Goal: Task Accomplishment & Management: Manage account settings

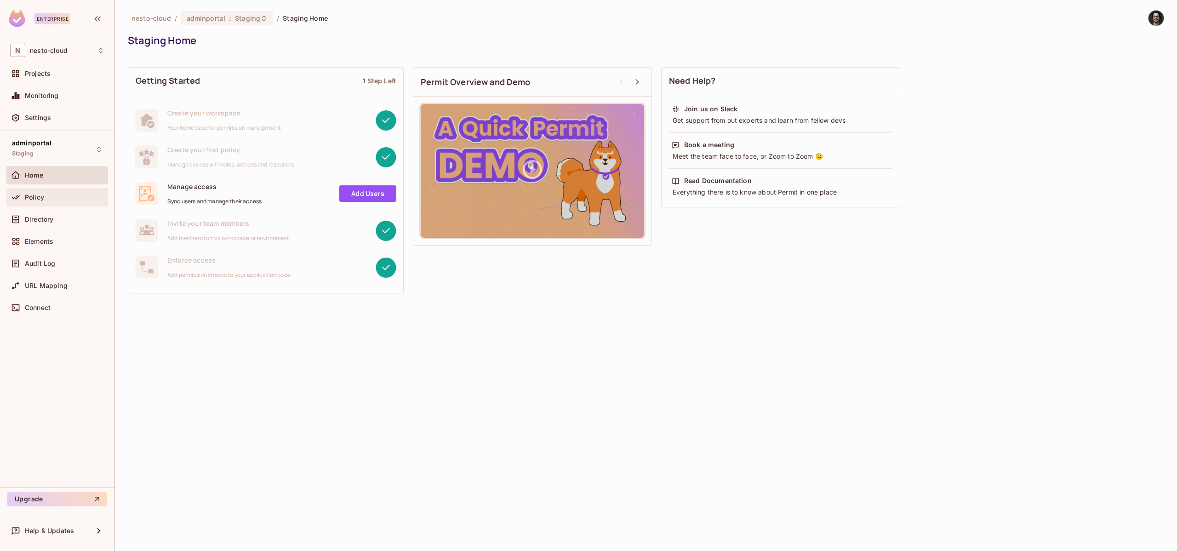
click at [37, 202] on div "Policy" at bounding box center [57, 197] width 94 height 11
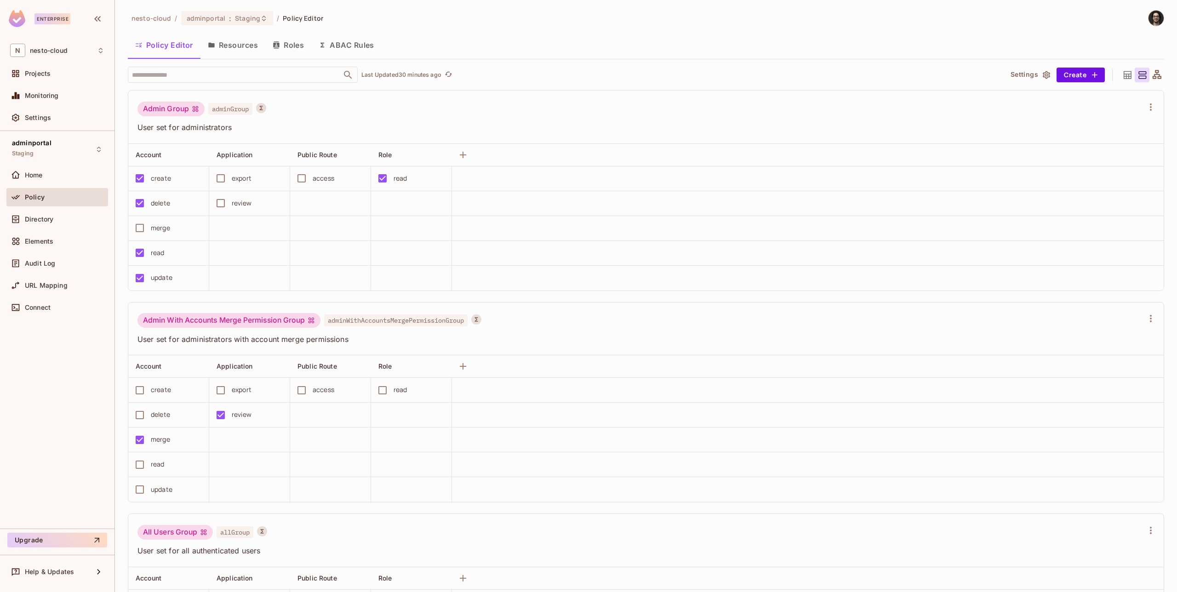
click at [355, 36] on button "ABAC Rules" at bounding box center [346, 45] width 70 height 23
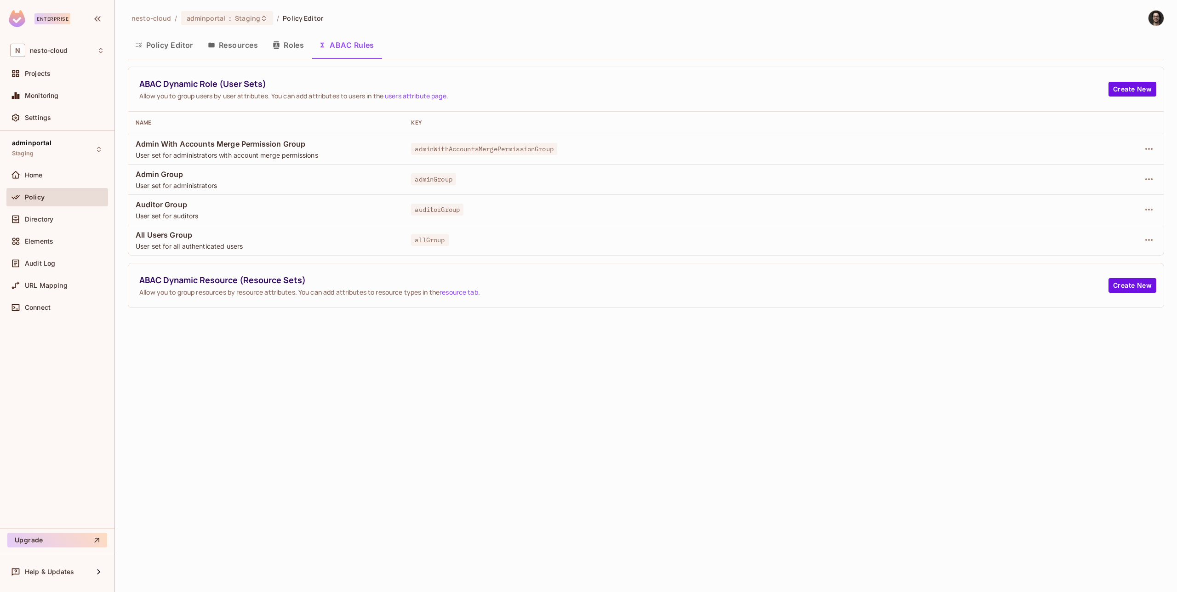
click at [154, 47] on button "Policy Editor" at bounding box center [164, 45] width 73 height 23
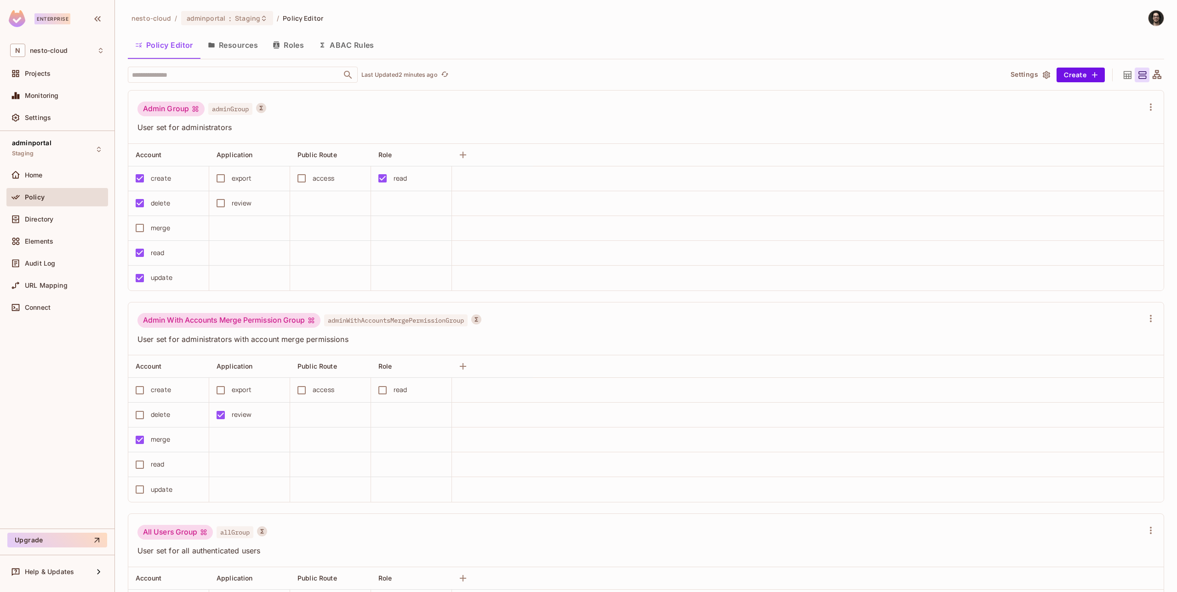
click at [233, 49] on button "Resources" at bounding box center [232, 45] width 65 height 23
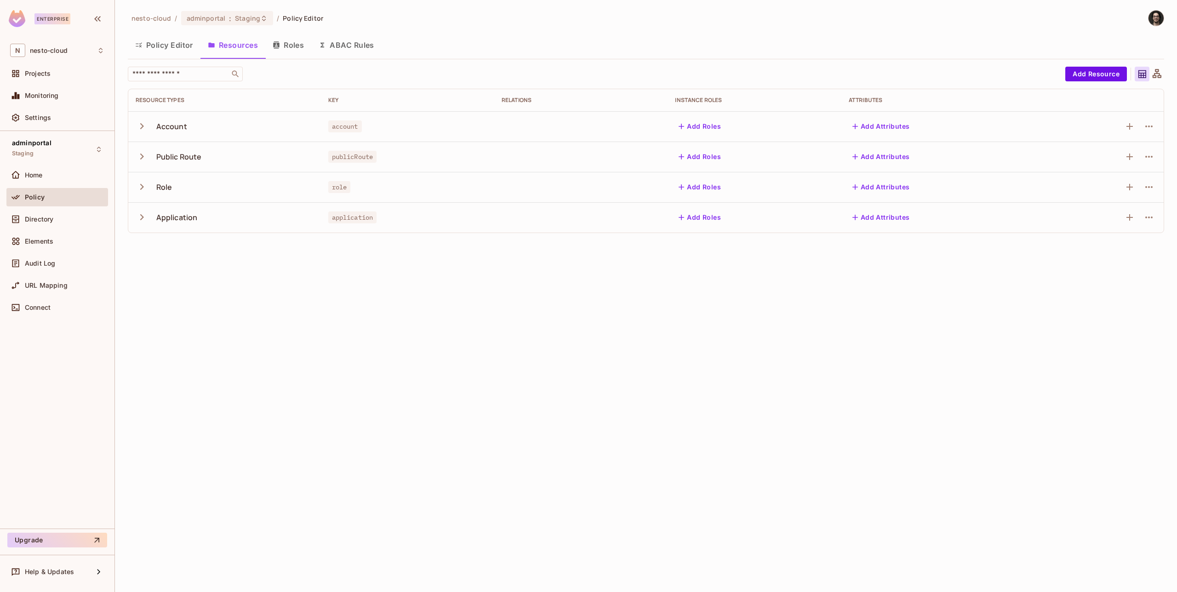
click at [140, 128] on icon "button" at bounding box center [142, 126] width 4 height 6
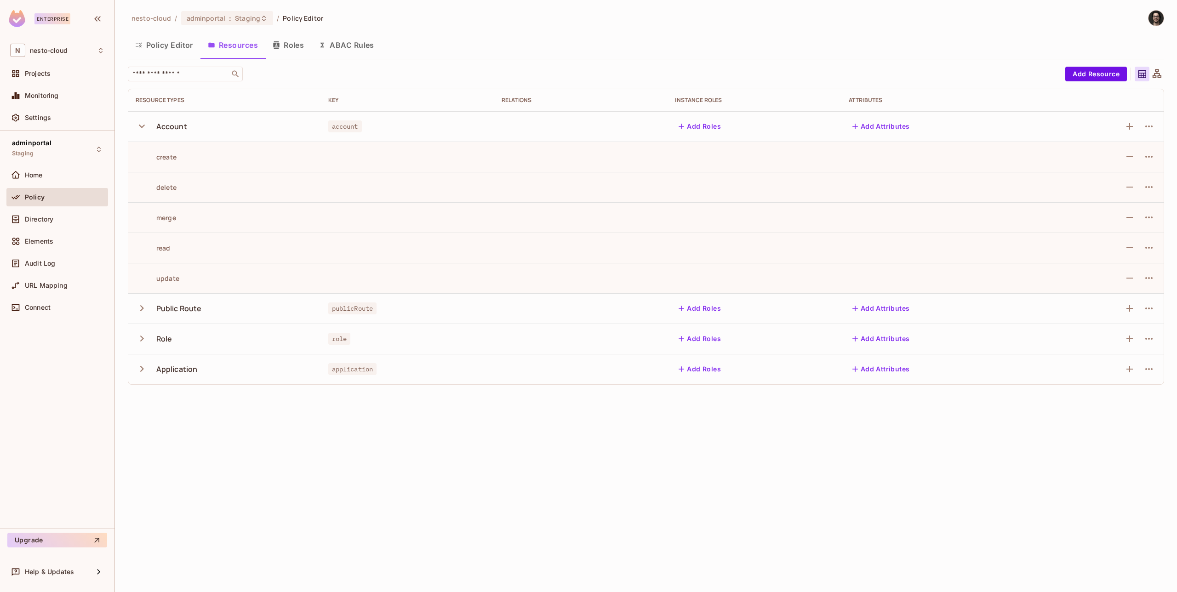
click at [140, 128] on icon "button" at bounding box center [142, 126] width 12 height 12
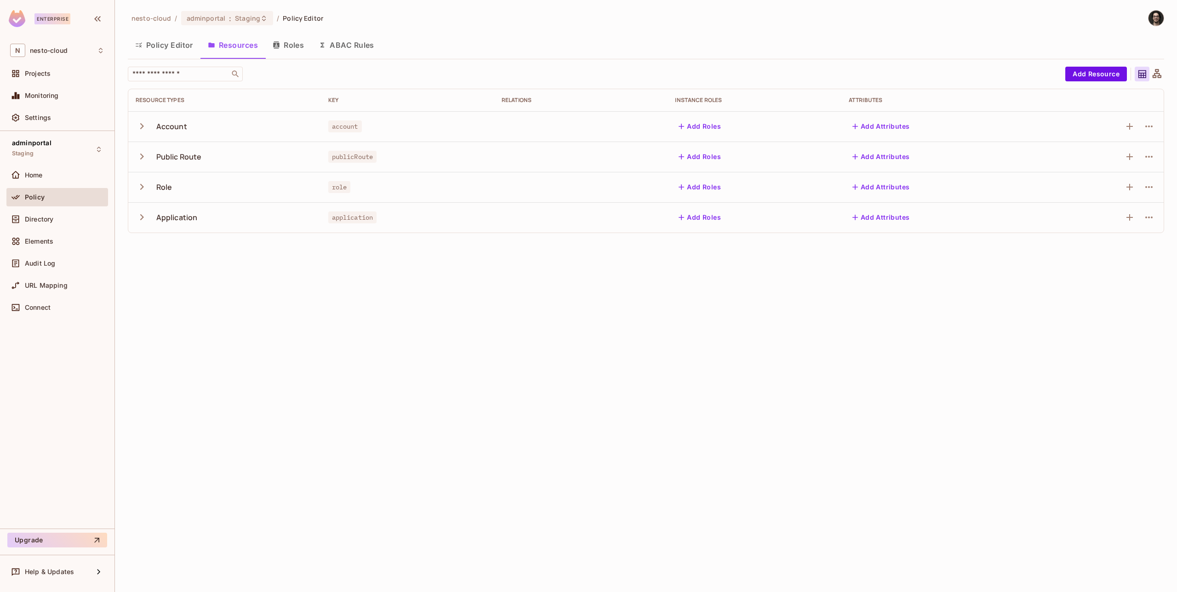
click at [160, 42] on button "Policy Editor" at bounding box center [164, 45] width 73 height 23
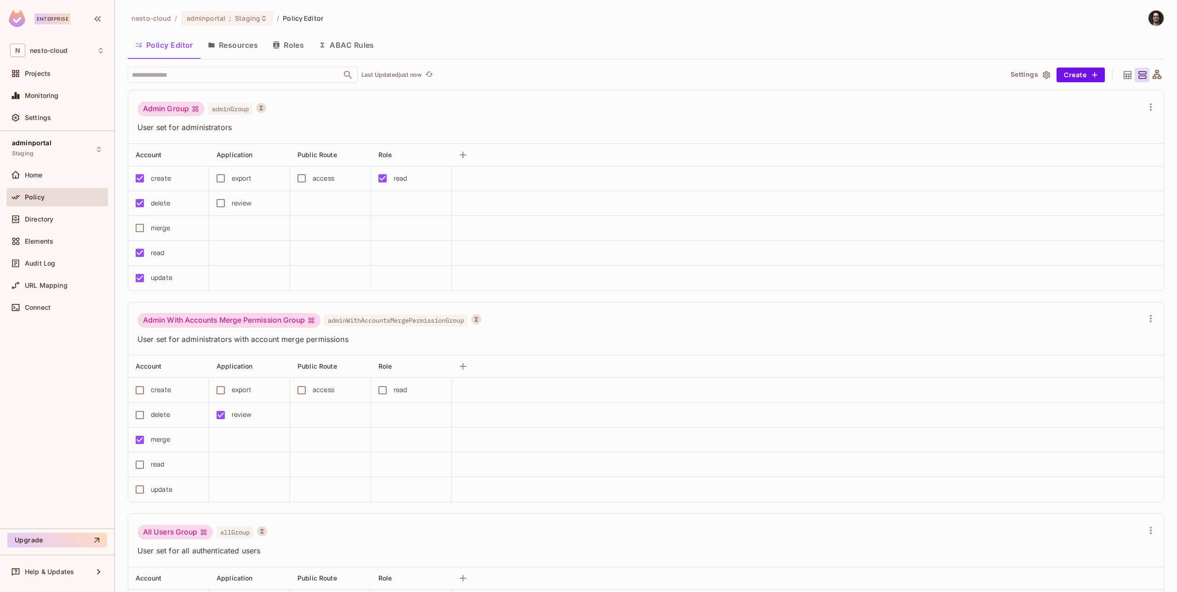
click at [282, 45] on button "Roles" at bounding box center [288, 45] width 46 height 23
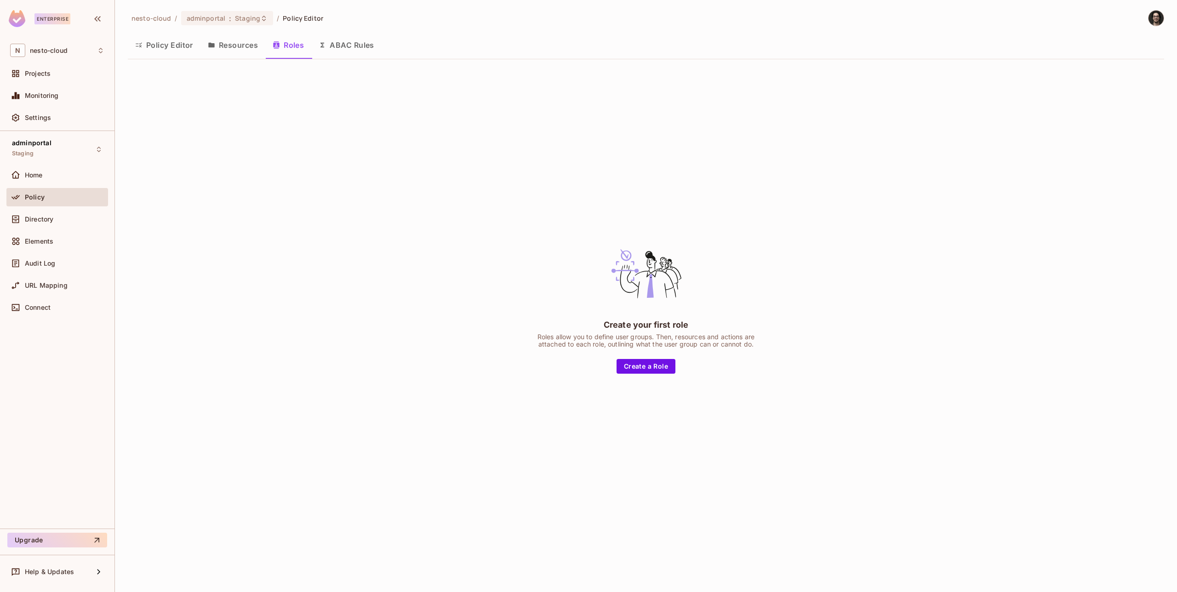
click at [239, 46] on button "Resources" at bounding box center [232, 45] width 65 height 23
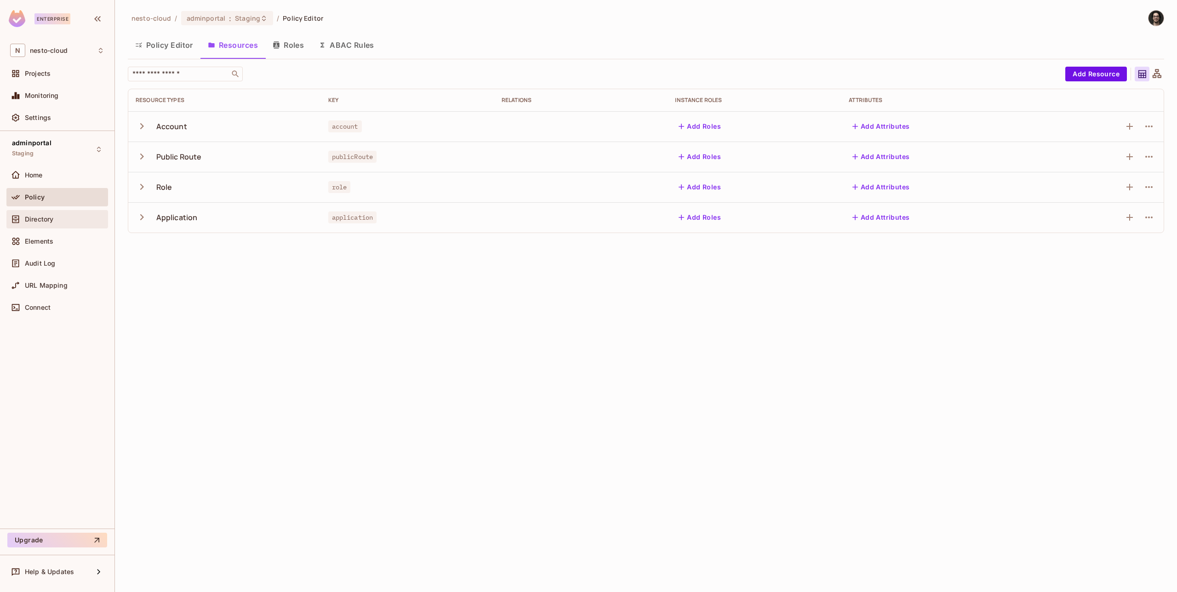
click at [56, 223] on div "Directory" at bounding box center [57, 219] width 94 height 11
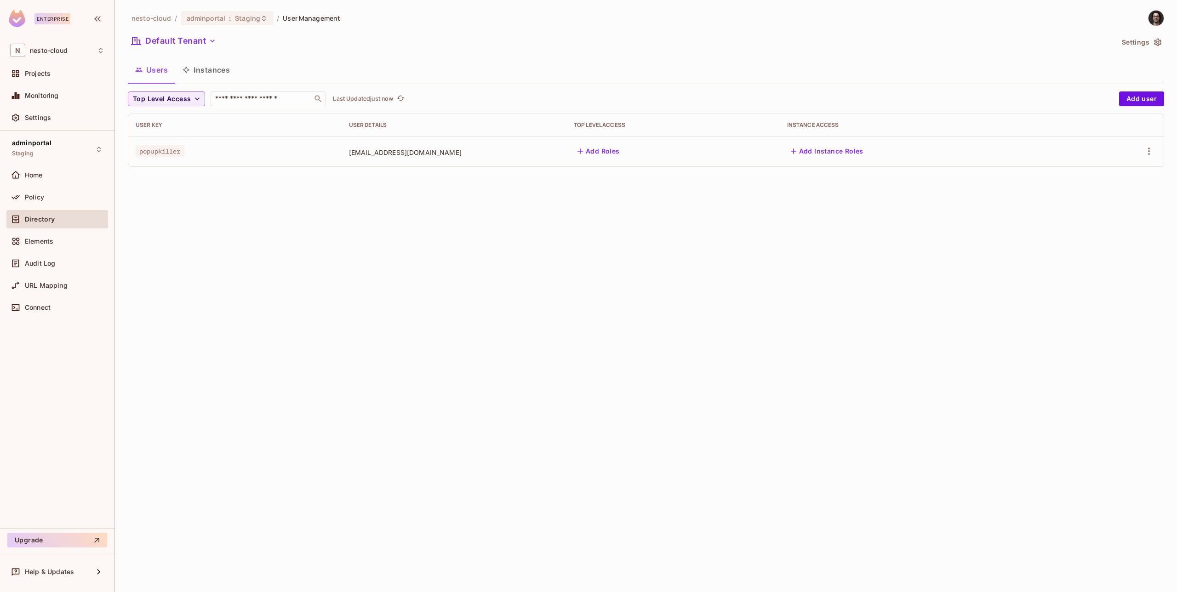
click at [208, 74] on button "Instances" at bounding box center [206, 69] width 62 height 23
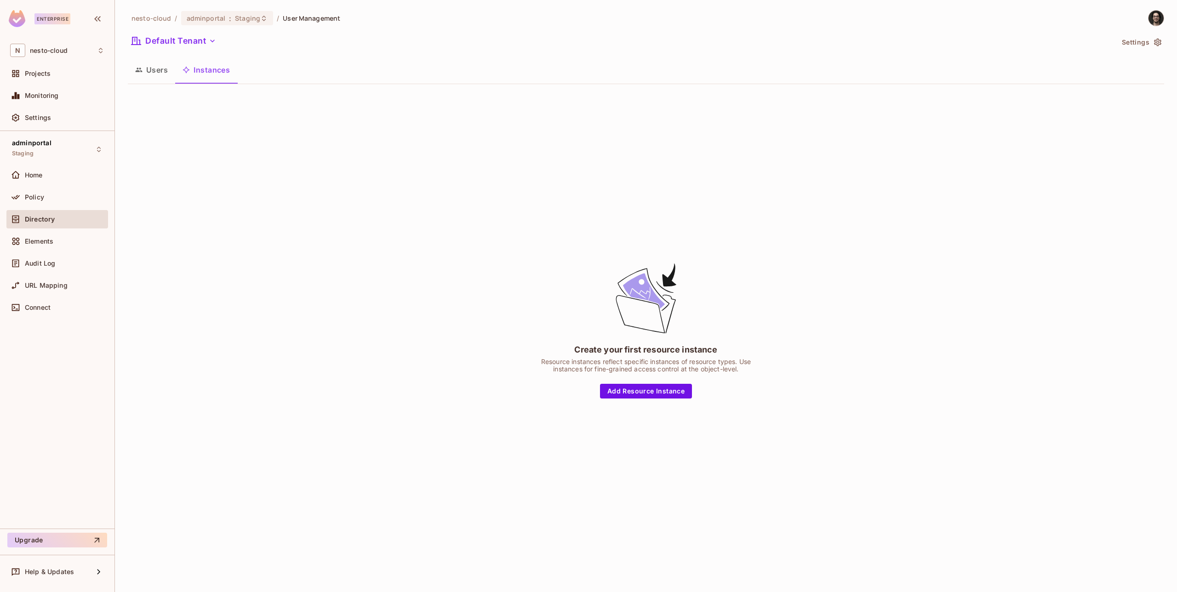
click at [147, 71] on button "Users" at bounding box center [151, 69] width 47 height 23
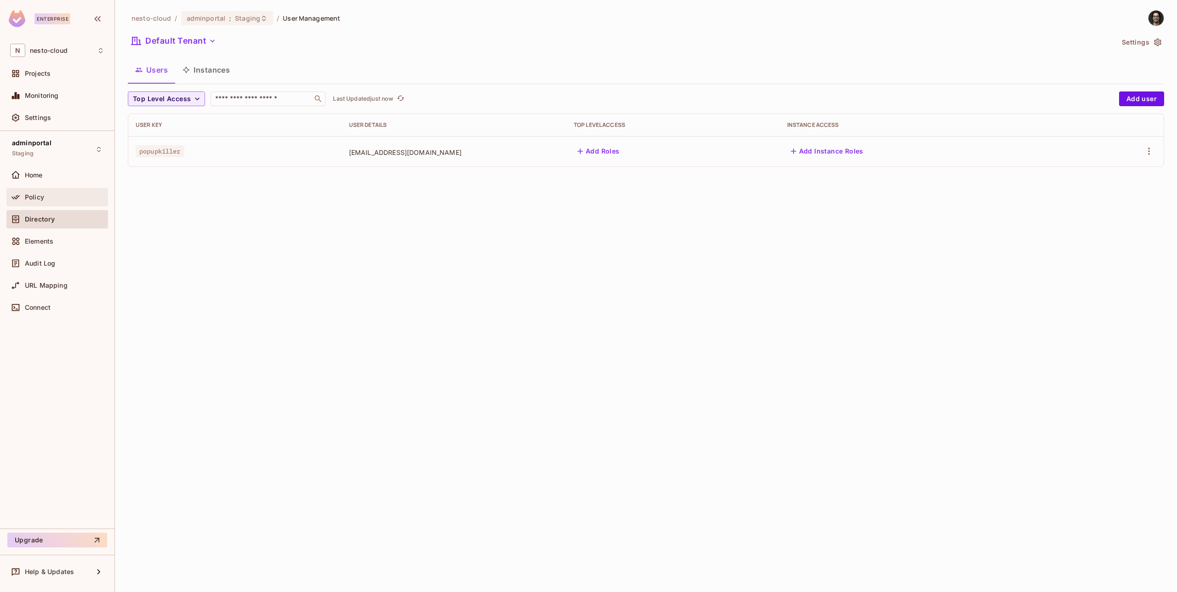
click at [43, 199] on span "Policy" at bounding box center [34, 197] width 19 height 7
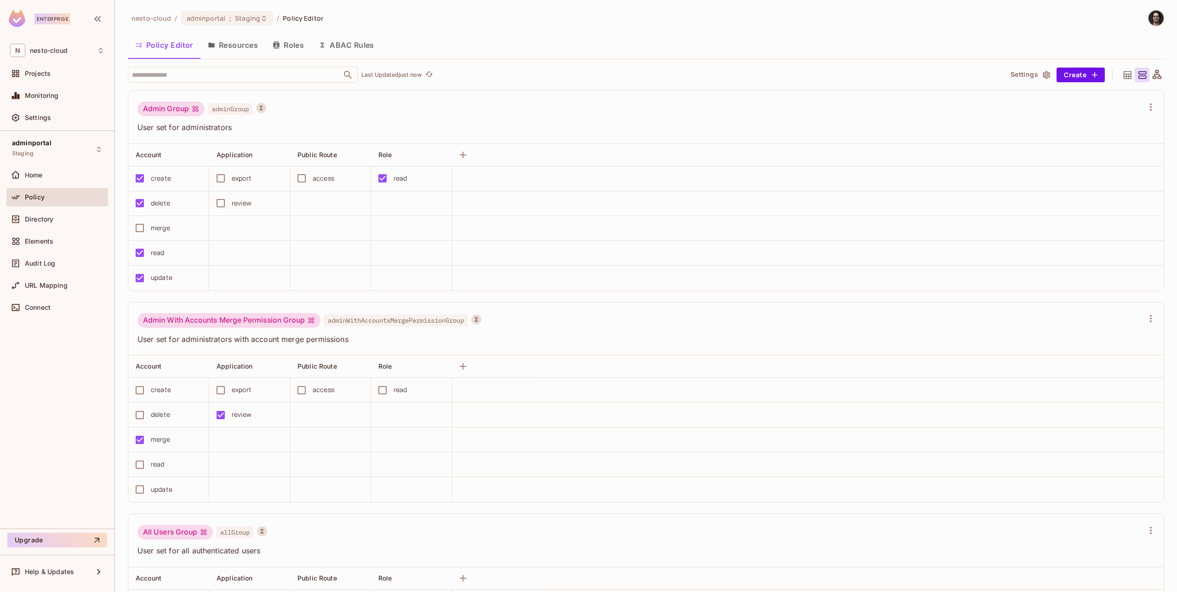
click at [230, 47] on button "Resources" at bounding box center [232, 45] width 65 height 23
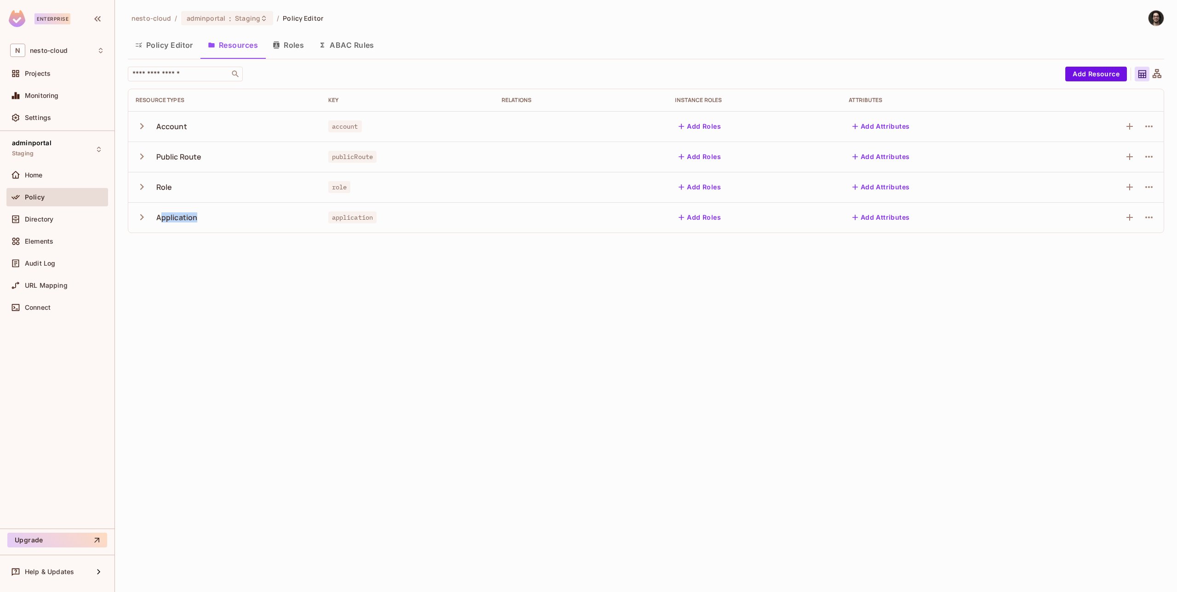
drag, startPoint x: 162, startPoint y: 216, endPoint x: 209, endPoint y: 216, distance: 46.9
click at [209, 216] on div "Application" at bounding box center [225, 217] width 178 height 19
click at [200, 218] on div "Application" at bounding box center [225, 217] width 178 height 19
drag, startPoint x: 172, startPoint y: 219, endPoint x: 195, endPoint y: 218, distance: 23.0
click at [193, 219] on div "Application" at bounding box center [176, 217] width 41 height 10
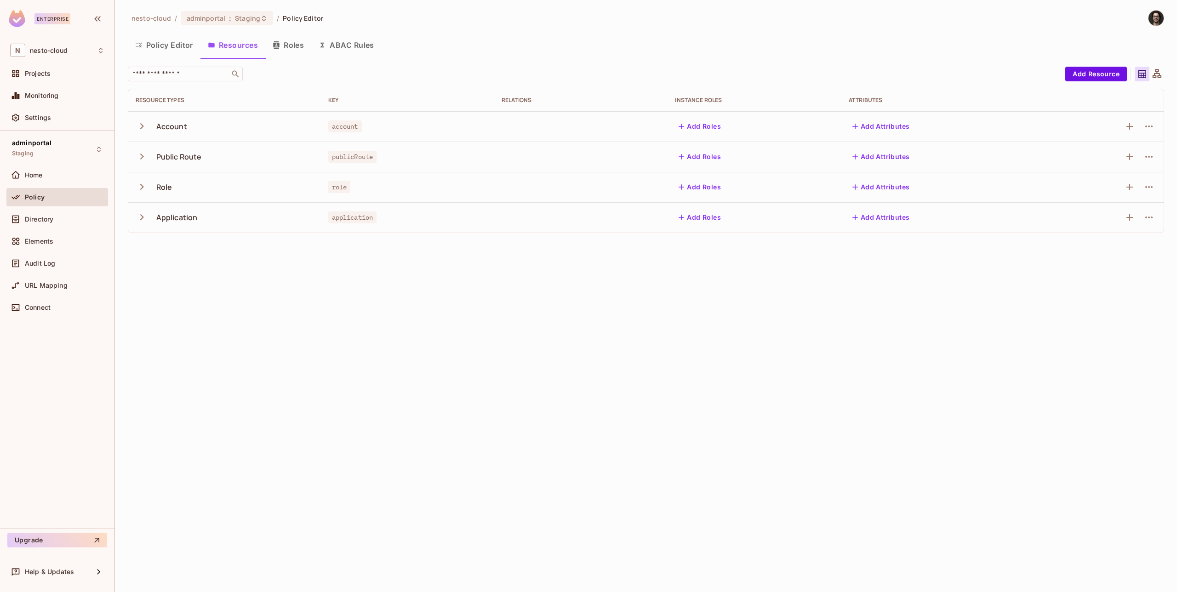
click at [195, 218] on div "Application" at bounding box center [176, 217] width 41 height 10
drag, startPoint x: 153, startPoint y: 126, endPoint x: 345, endPoint y: 192, distance: 203.3
click at [345, 192] on tbody "Account account Add Roles Add Attributes Public Route publicRoute Add Roles Add…" at bounding box center [645, 171] width 1035 height 121
click at [361, 190] on div "role" at bounding box center [407, 187] width 159 height 9
click at [289, 43] on button "Roles" at bounding box center [288, 45] width 46 height 23
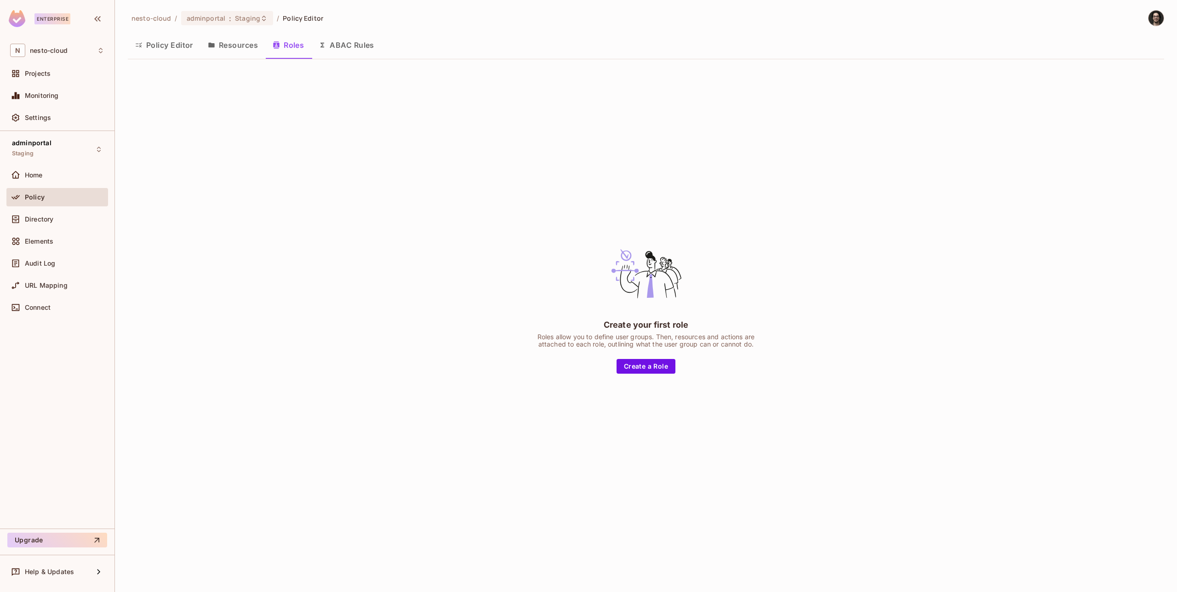
click at [164, 50] on button "Policy Editor" at bounding box center [164, 45] width 73 height 23
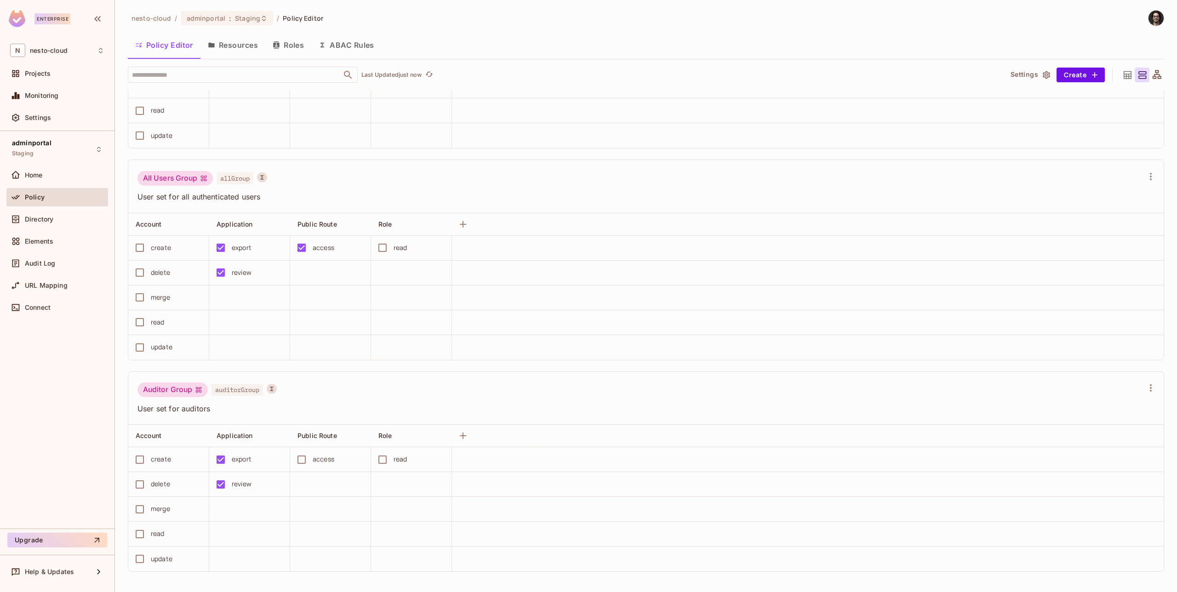
scroll to position [356, 0]
click at [40, 214] on div "Directory" at bounding box center [57, 219] width 94 height 11
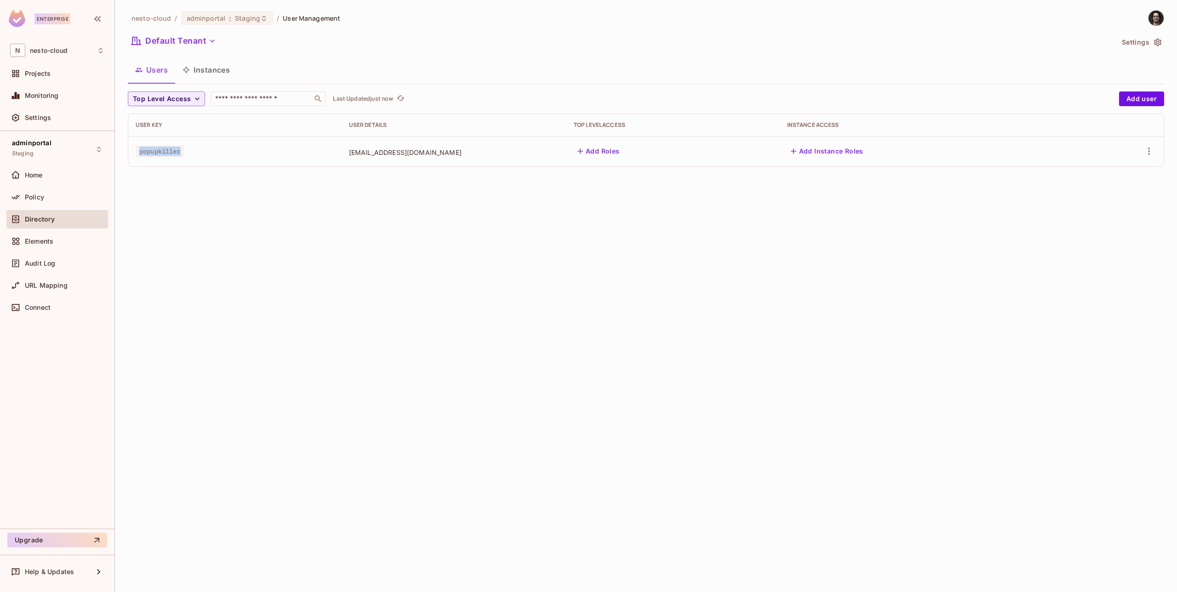
drag, startPoint x: 140, startPoint y: 152, endPoint x: 310, endPoint y: 149, distance: 170.6
click at [294, 149] on div "popupkiller" at bounding box center [235, 151] width 199 height 9
click at [370, 148] on span "[EMAIL_ADDRESS][DOMAIN_NAME]" at bounding box center [454, 152] width 210 height 9
click at [195, 72] on button "Instances" at bounding box center [206, 69] width 62 height 23
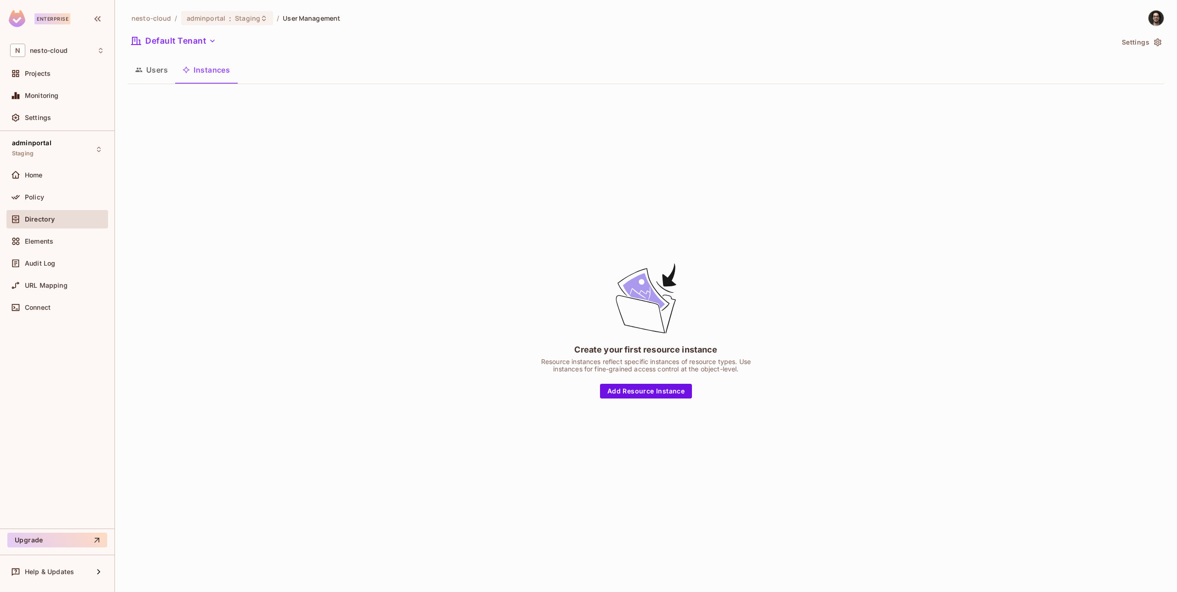
click at [146, 72] on button "Users" at bounding box center [151, 69] width 47 height 23
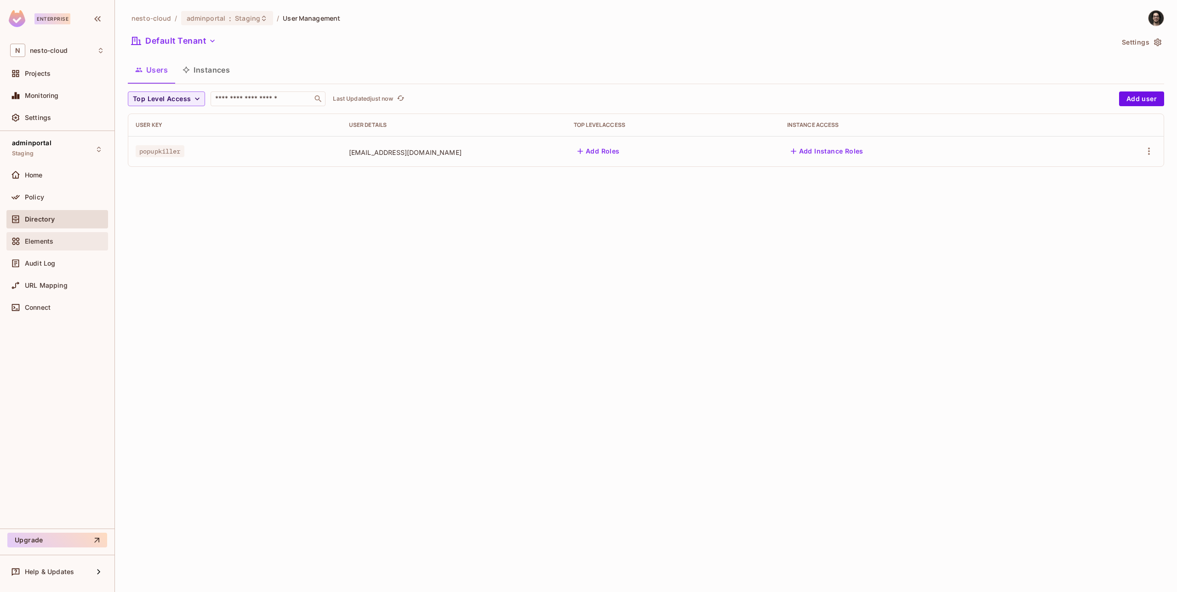
click at [46, 246] on div "Elements" at bounding box center [57, 241] width 94 height 11
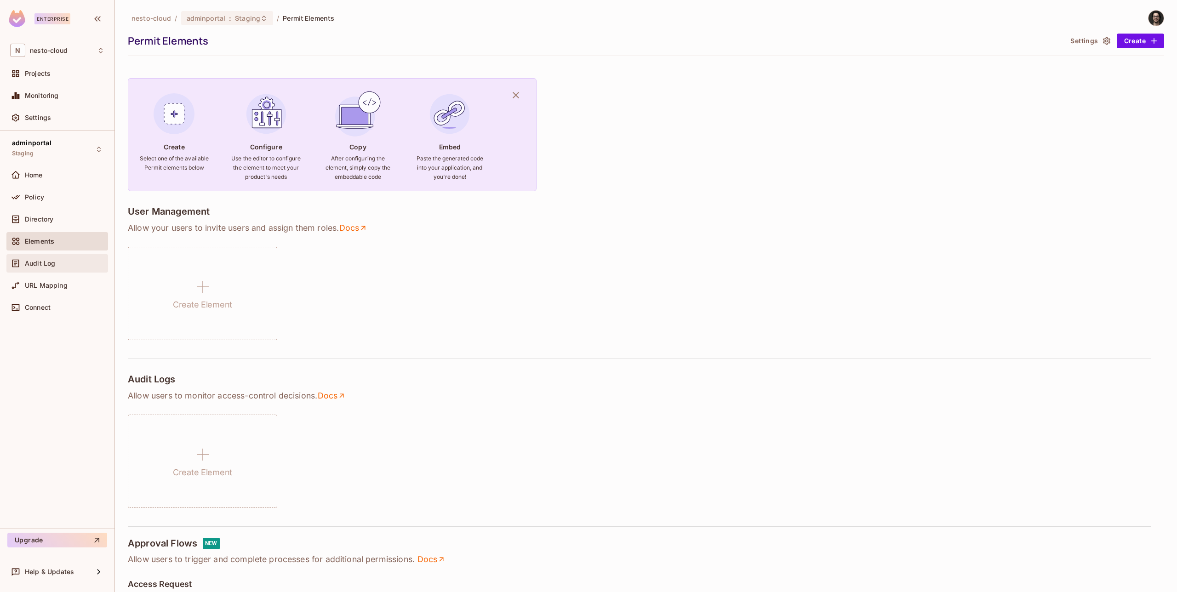
click at [65, 268] on div "Audit Log" at bounding box center [57, 263] width 94 height 11
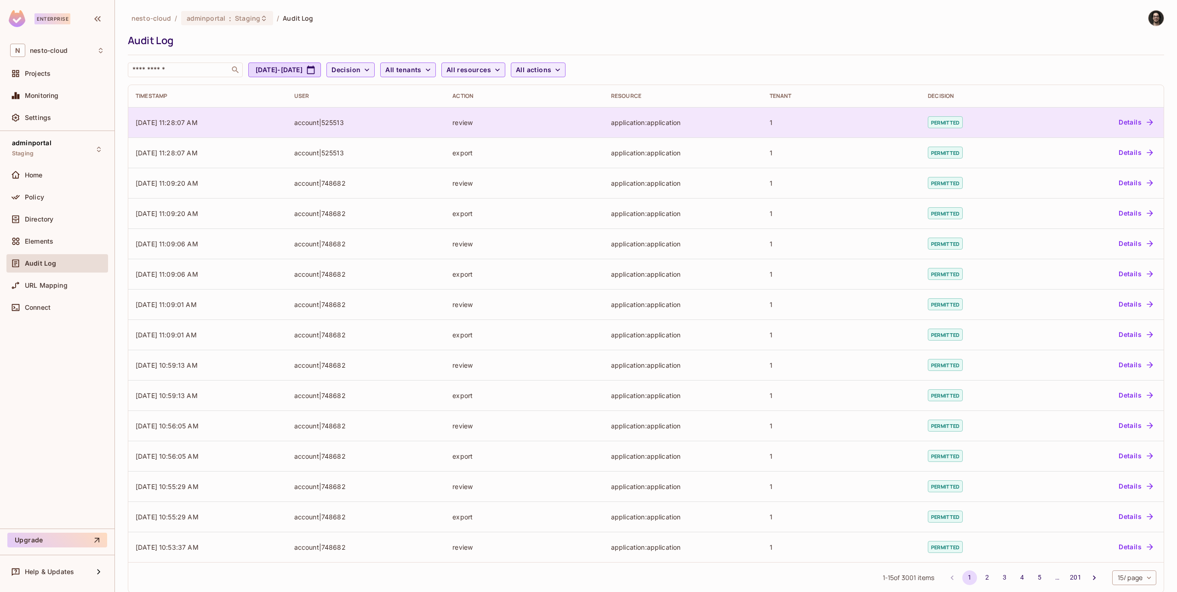
click at [194, 126] on td "[DATE] 11:28:07 AM" at bounding box center [207, 122] width 159 height 30
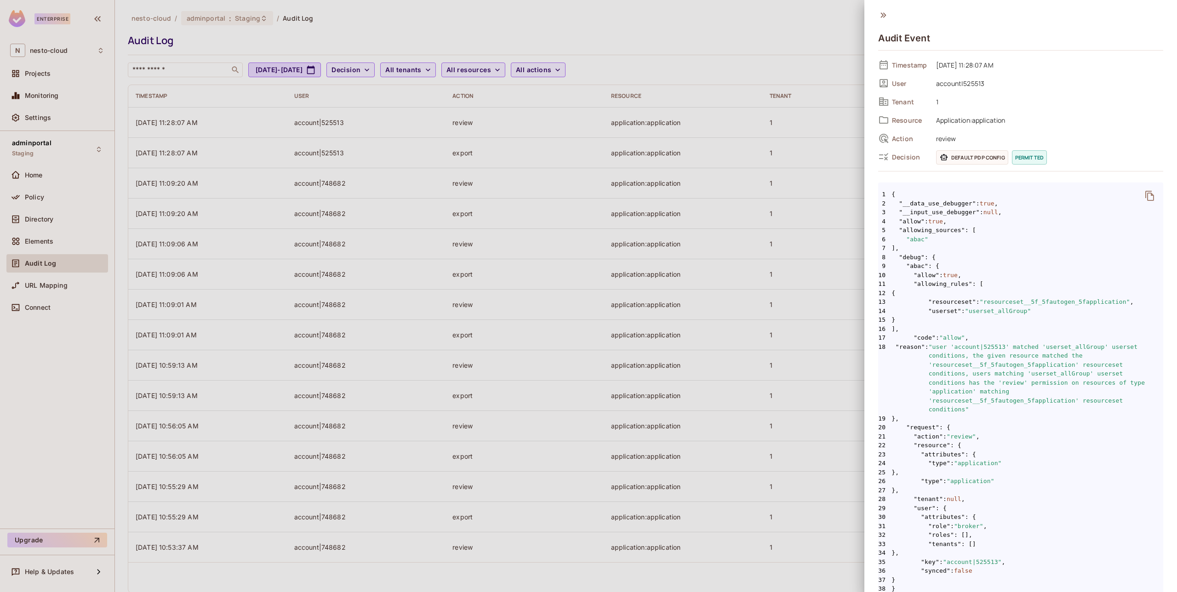
click at [400, 220] on div at bounding box center [588, 296] width 1177 height 592
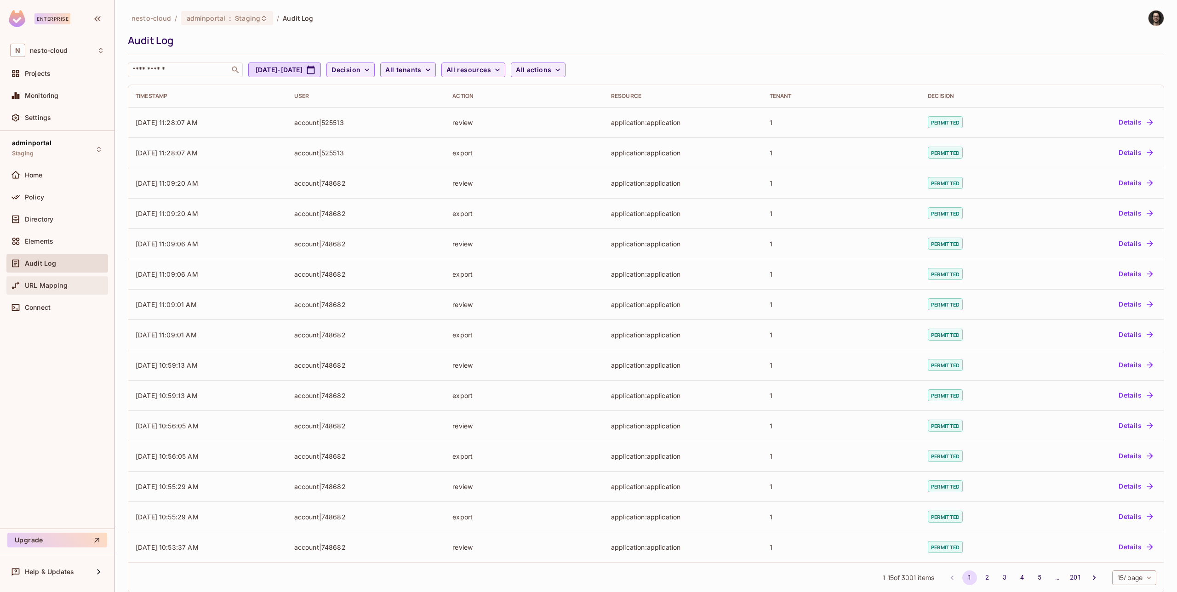
click at [55, 288] on span "URL Mapping" at bounding box center [46, 285] width 43 height 7
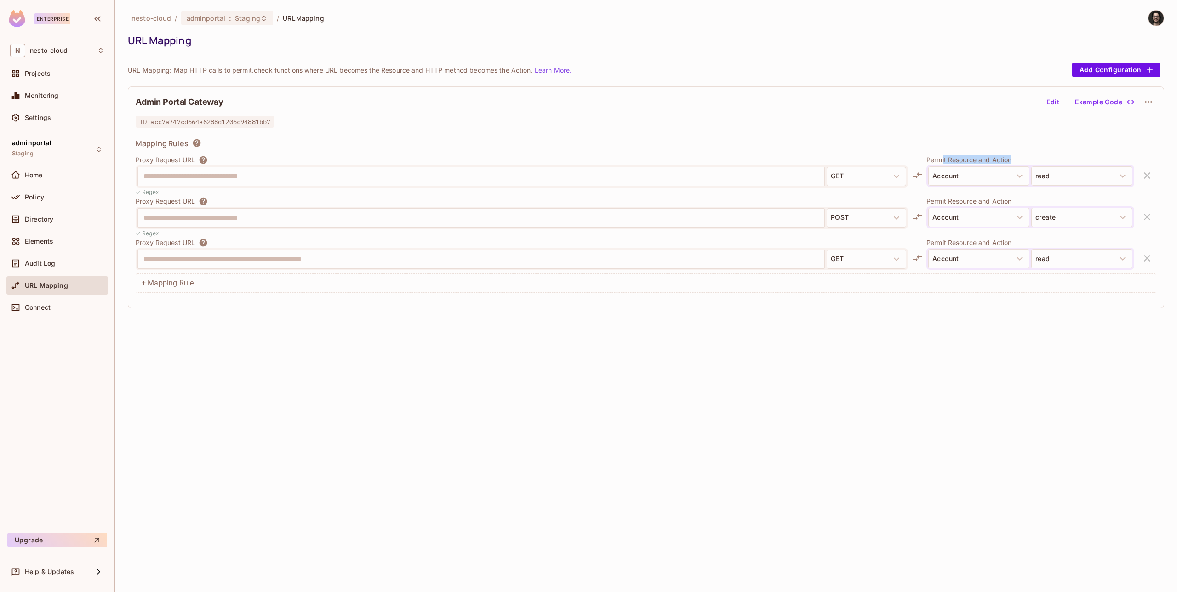
drag, startPoint x: 938, startPoint y: 158, endPoint x: 1008, endPoint y: 155, distance: 69.9
click at [1008, 155] on p "Permit Resource and Action" at bounding box center [1030, 159] width 208 height 9
click at [47, 223] on span "Directory" at bounding box center [39, 219] width 29 height 7
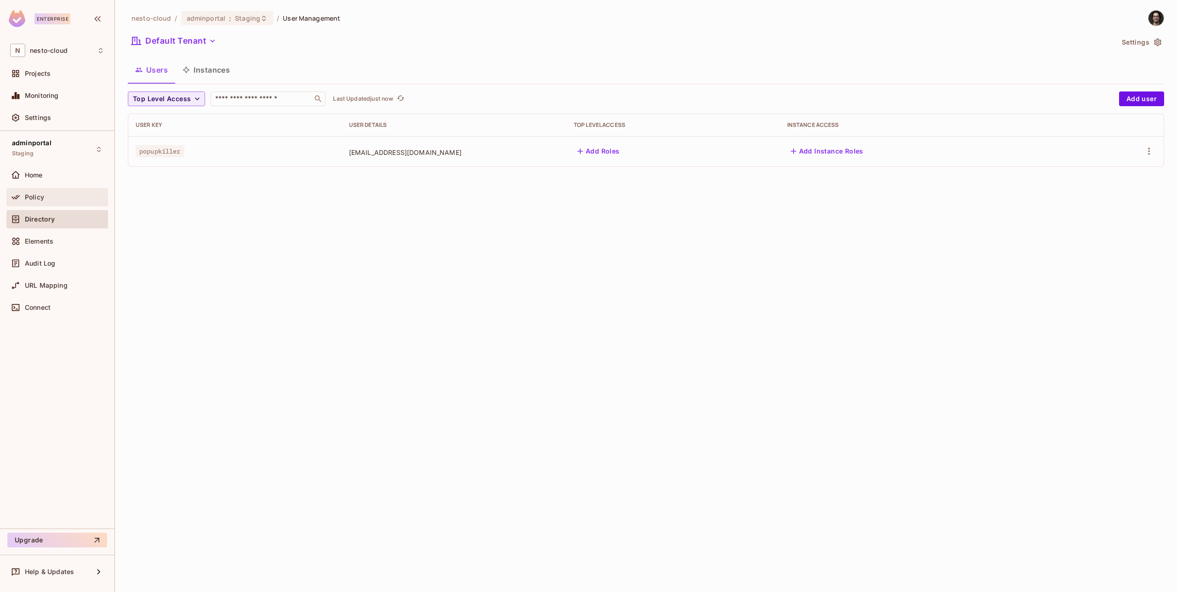
click at [64, 192] on div "Policy" at bounding box center [57, 197] width 94 height 11
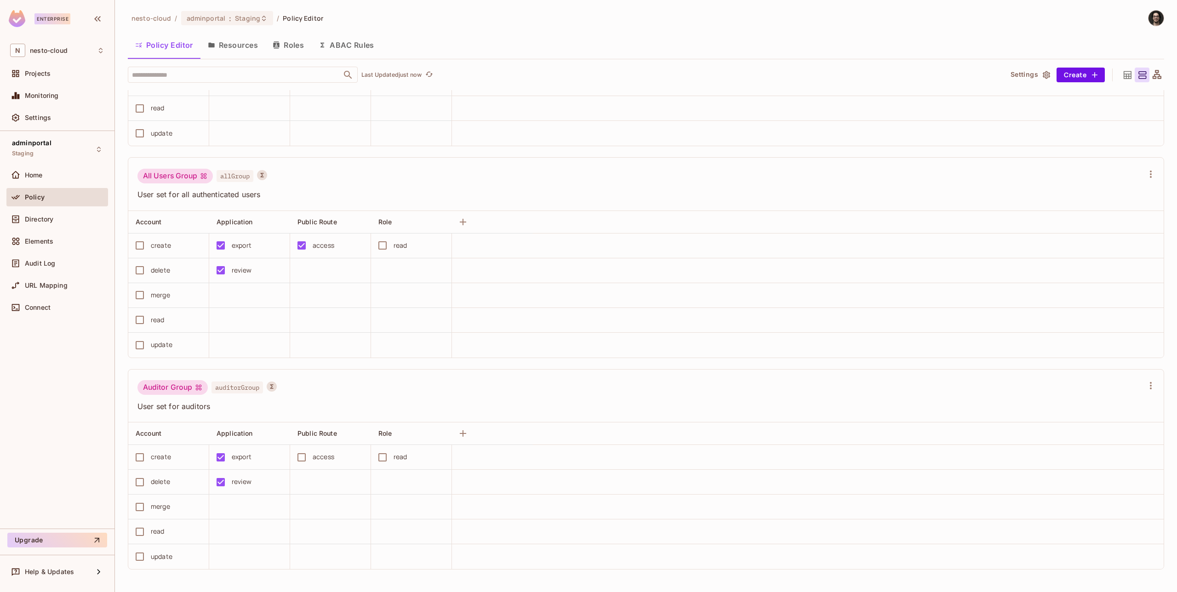
scroll to position [0, 0]
drag, startPoint x: 177, startPoint y: 387, endPoint x: 248, endPoint y: 387, distance: 70.8
click at [248, 387] on div "Auditor Group auditorGroup" at bounding box center [206, 388] width 139 height 17
click at [193, 405] on span "User set for auditors" at bounding box center [640, 406] width 1006 height 10
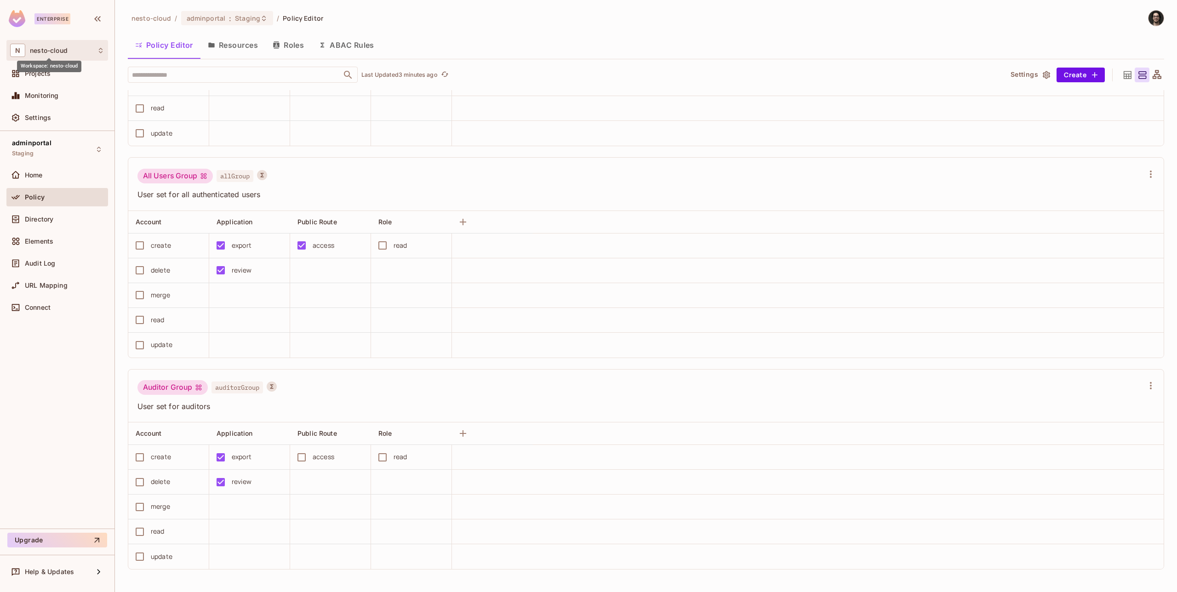
click at [61, 50] on span "nesto-cloud" at bounding box center [49, 50] width 38 height 7
click at [74, 387] on div at bounding box center [588, 296] width 1177 height 592
click at [53, 148] on div "adminportal Staging" at bounding box center [57, 149] width 102 height 25
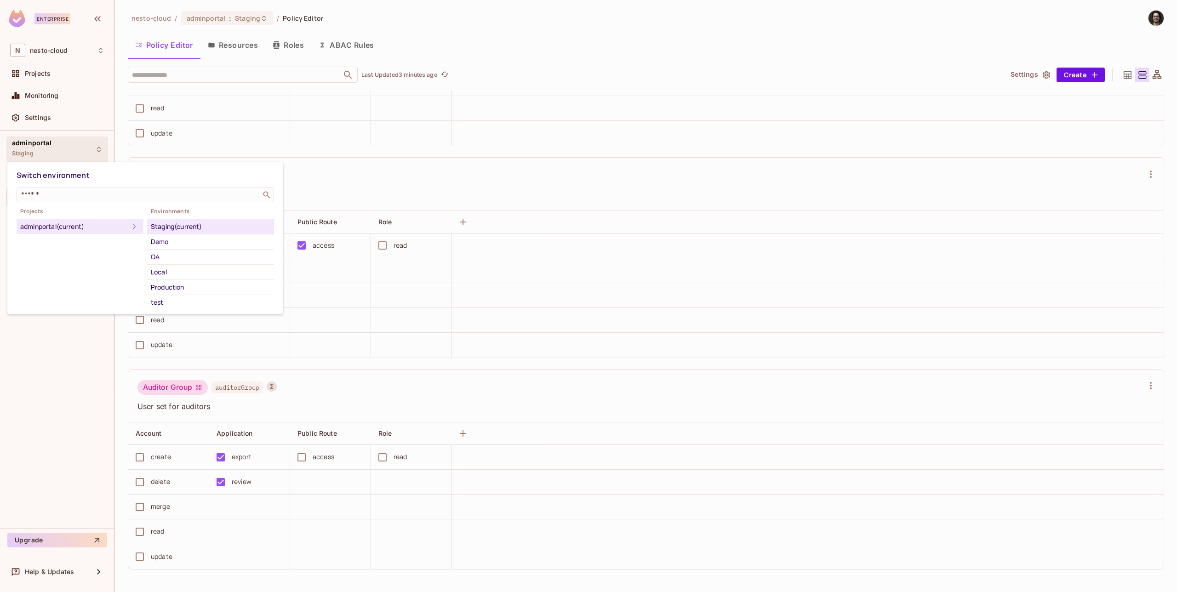
click at [66, 360] on div at bounding box center [588, 296] width 1177 height 592
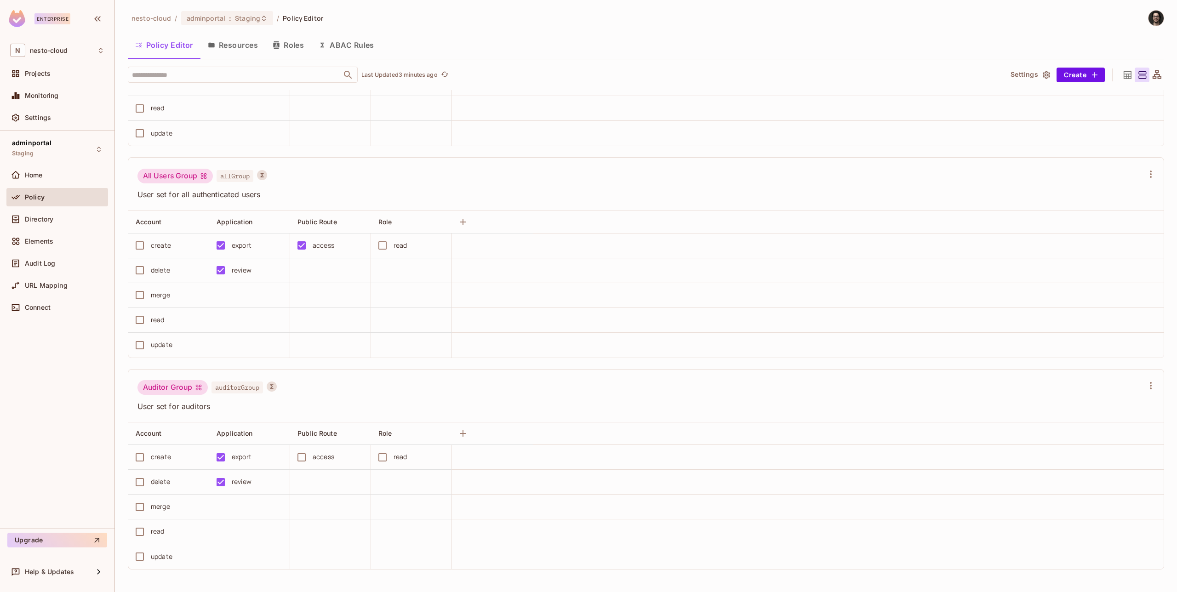
click at [164, 49] on button "Policy Editor" at bounding box center [164, 45] width 73 height 23
click at [172, 50] on button "Policy Editor" at bounding box center [164, 45] width 73 height 23
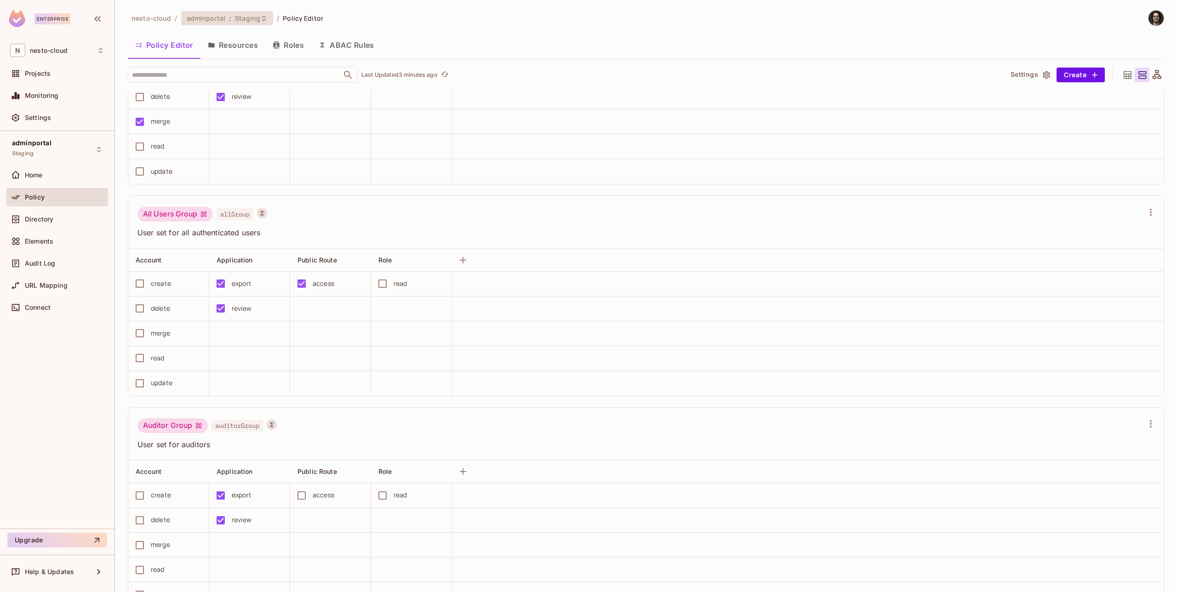
click at [218, 23] on div "adminportal : Staging" at bounding box center [227, 18] width 92 height 14
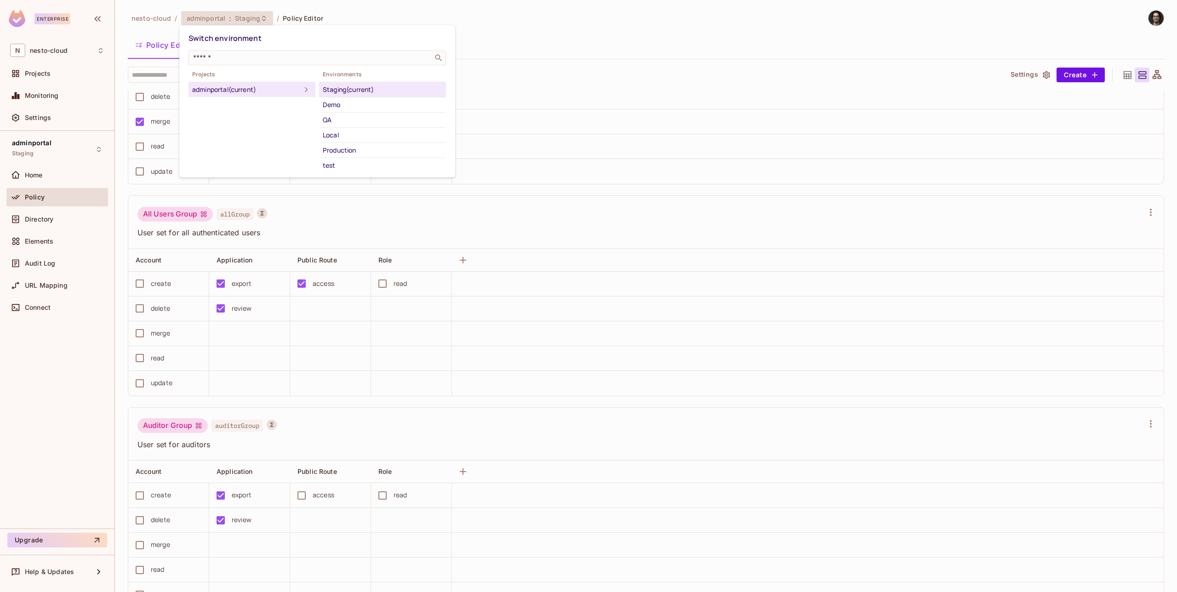
click at [308, 219] on div at bounding box center [588, 296] width 1177 height 592
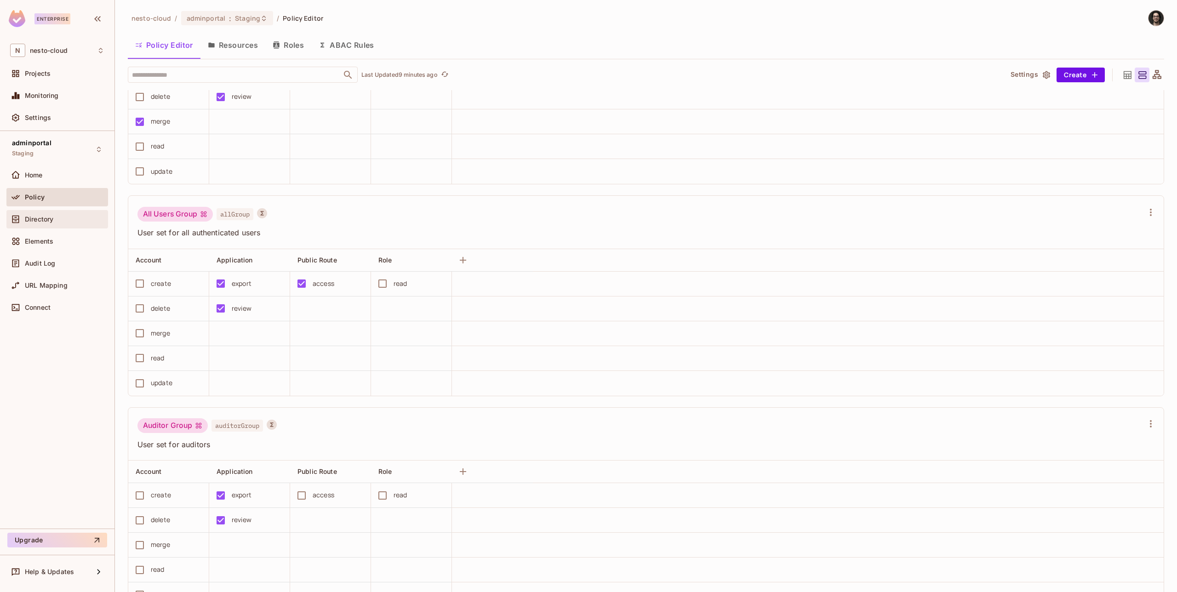
click at [46, 221] on span "Directory" at bounding box center [39, 219] width 29 height 7
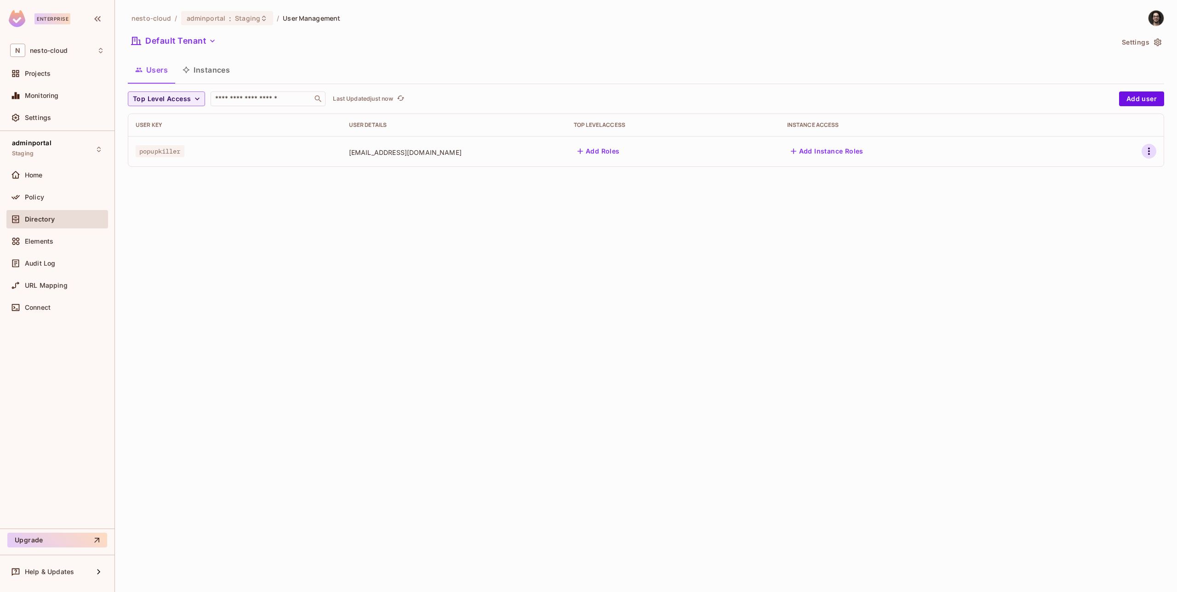
click at [1147, 153] on icon "button" at bounding box center [1148, 151] width 11 height 11
click at [1120, 174] on li "Edit" at bounding box center [1109, 172] width 81 height 20
click at [1150, 153] on icon "button" at bounding box center [1148, 151] width 11 height 11
click at [1105, 195] on div "Edit Attributes" at bounding box center [1117, 192] width 46 height 9
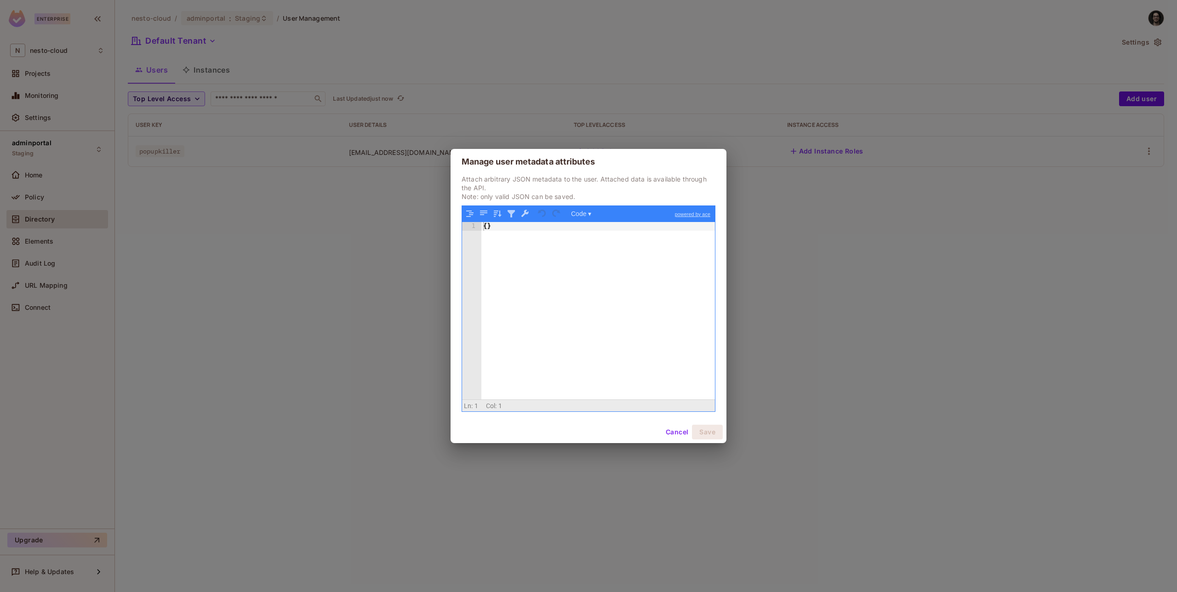
click at [538, 272] on div "{ }" at bounding box center [598, 319] width 234 height 195
click at [686, 431] on button "Cancel" at bounding box center [677, 432] width 30 height 15
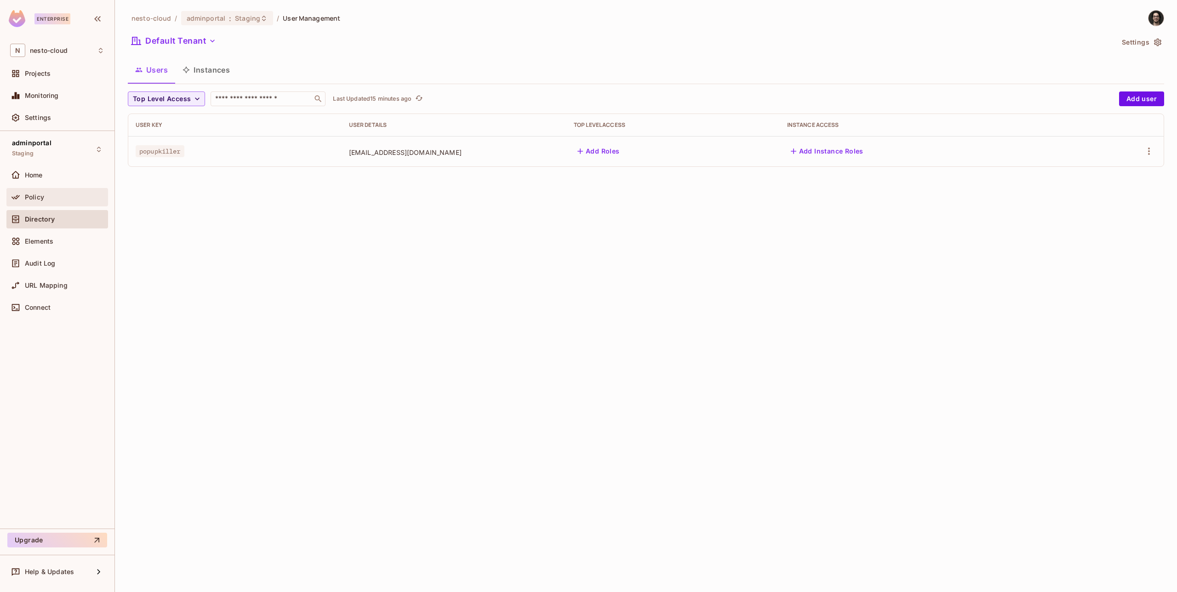
click at [45, 197] on div "Policy" at bounding box center [65, 197] width 80 height 7
